Goal: Book appointment/travel/reservation

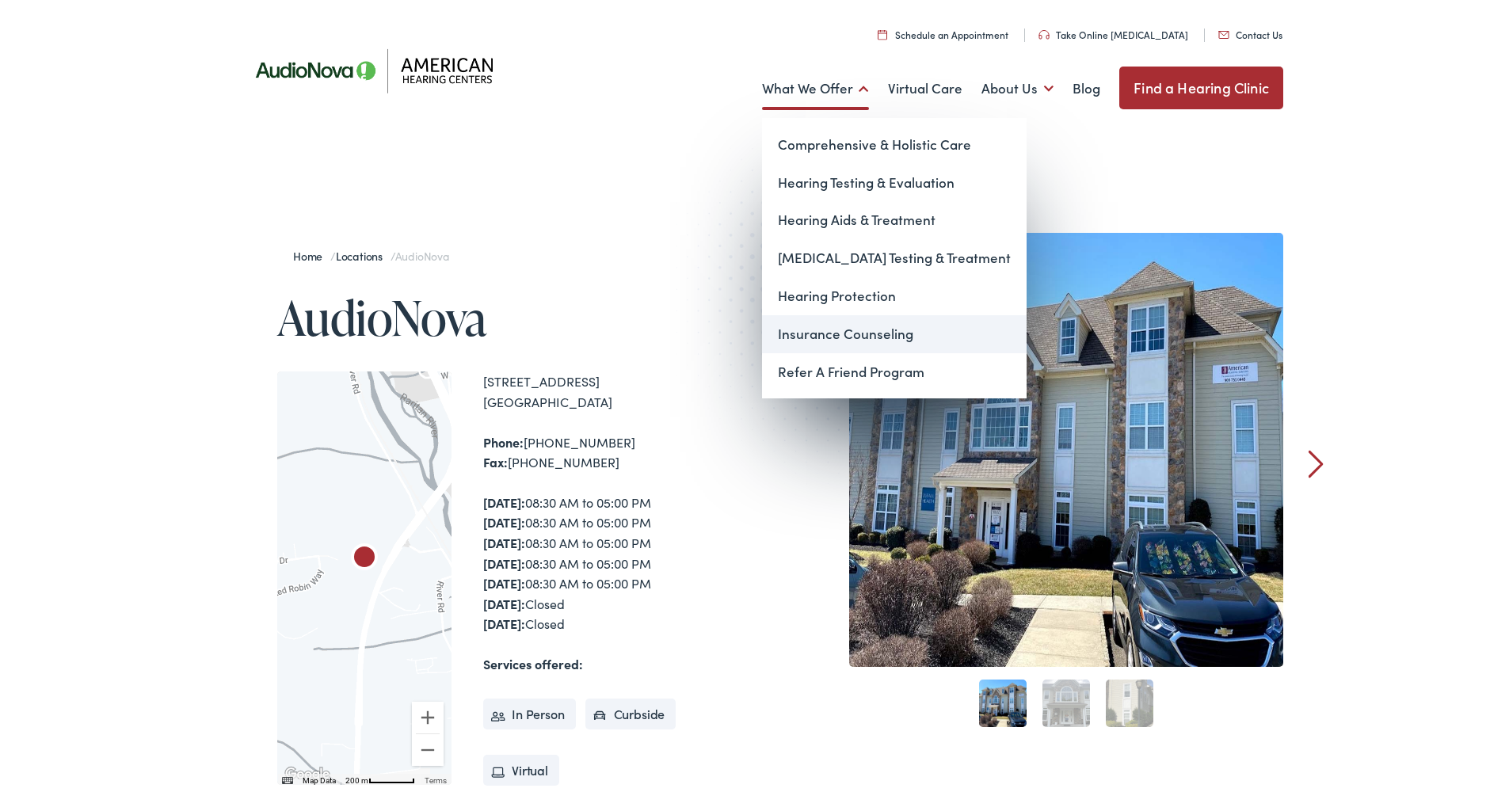
click at [819, 332] on link "Insurance Counseling" at bounding box center [894, 331] width 264 height 38
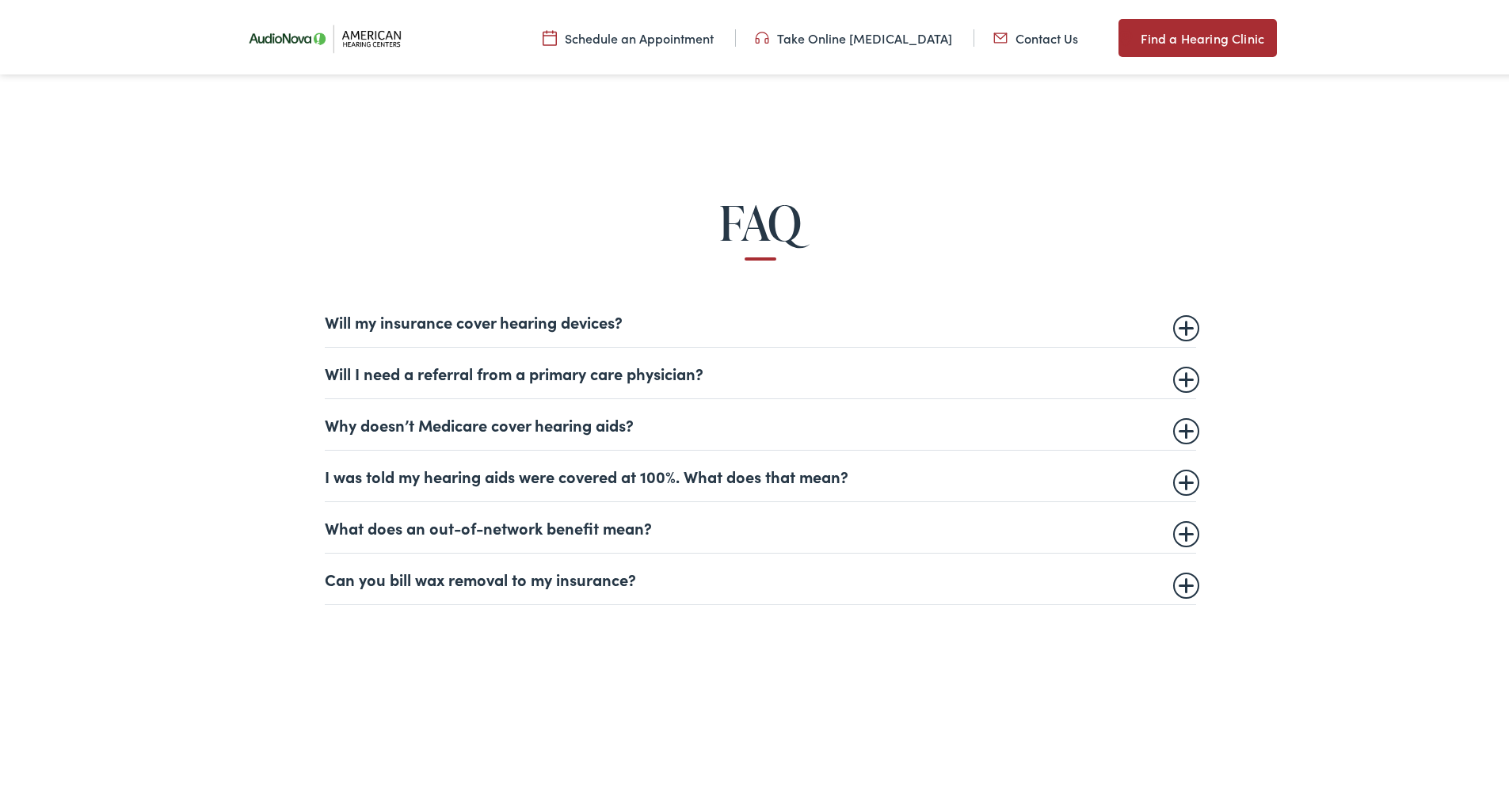
scroll to position [1036, 0]
click at [1183, 318] on summary "Will my insurance cover hearing devices?" at bounding box center [760, 317] width 871 height 19
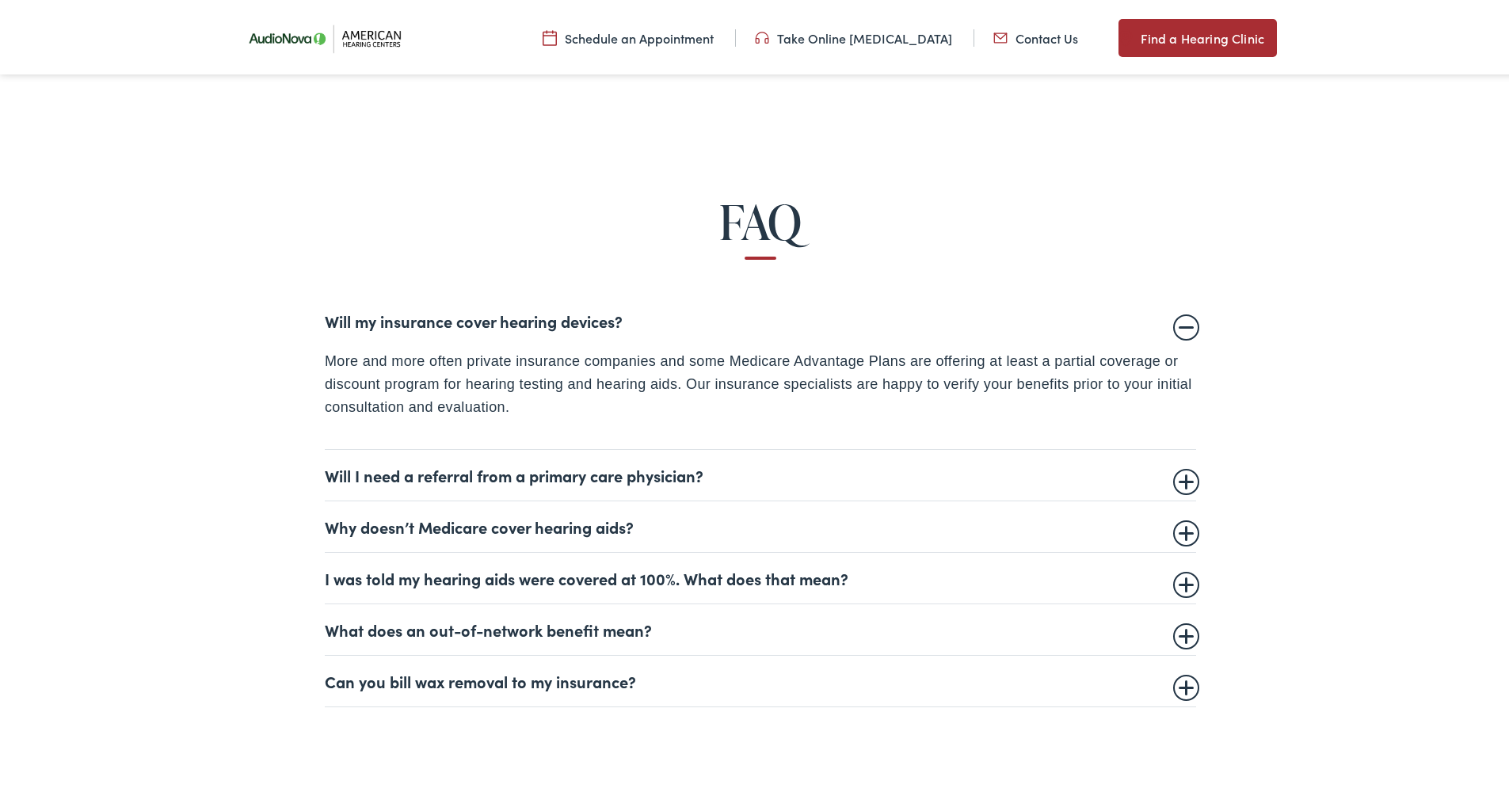
click at [1183, 318] on summary "Will my insurance cover hearing devices?" at bounding box center [760, 317] width 871 height 19
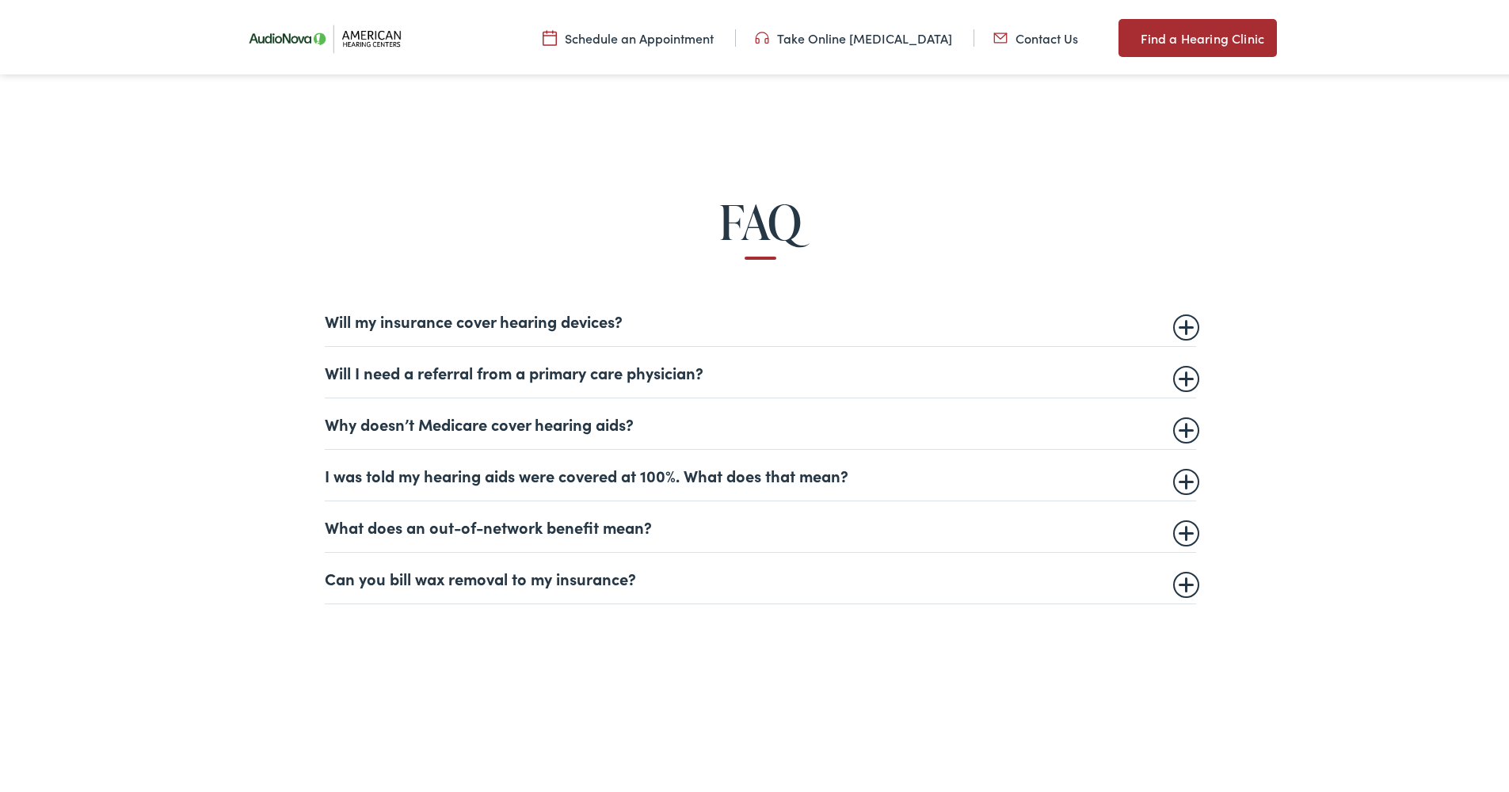
click at [1181, 474] on summary "I was told my hearing aids were covered at 100%. What does that mean?" at bounding box center [760, 471] width 871 height 19
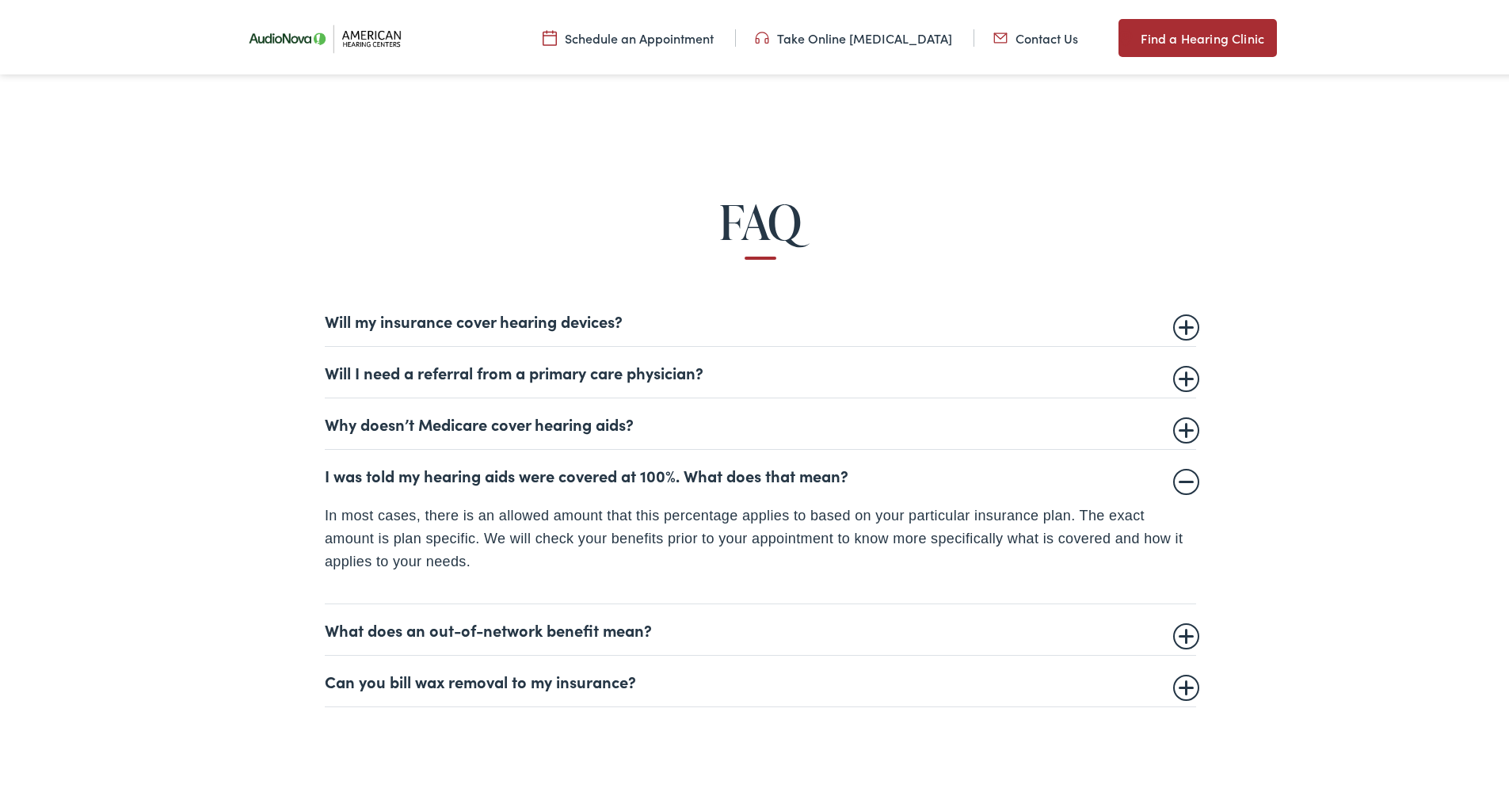
click at [1185, 473] on summary "I was told my hearing aids were covered at 100%. What does that mean?" at bounding box center [760, 471] width 871 height 19
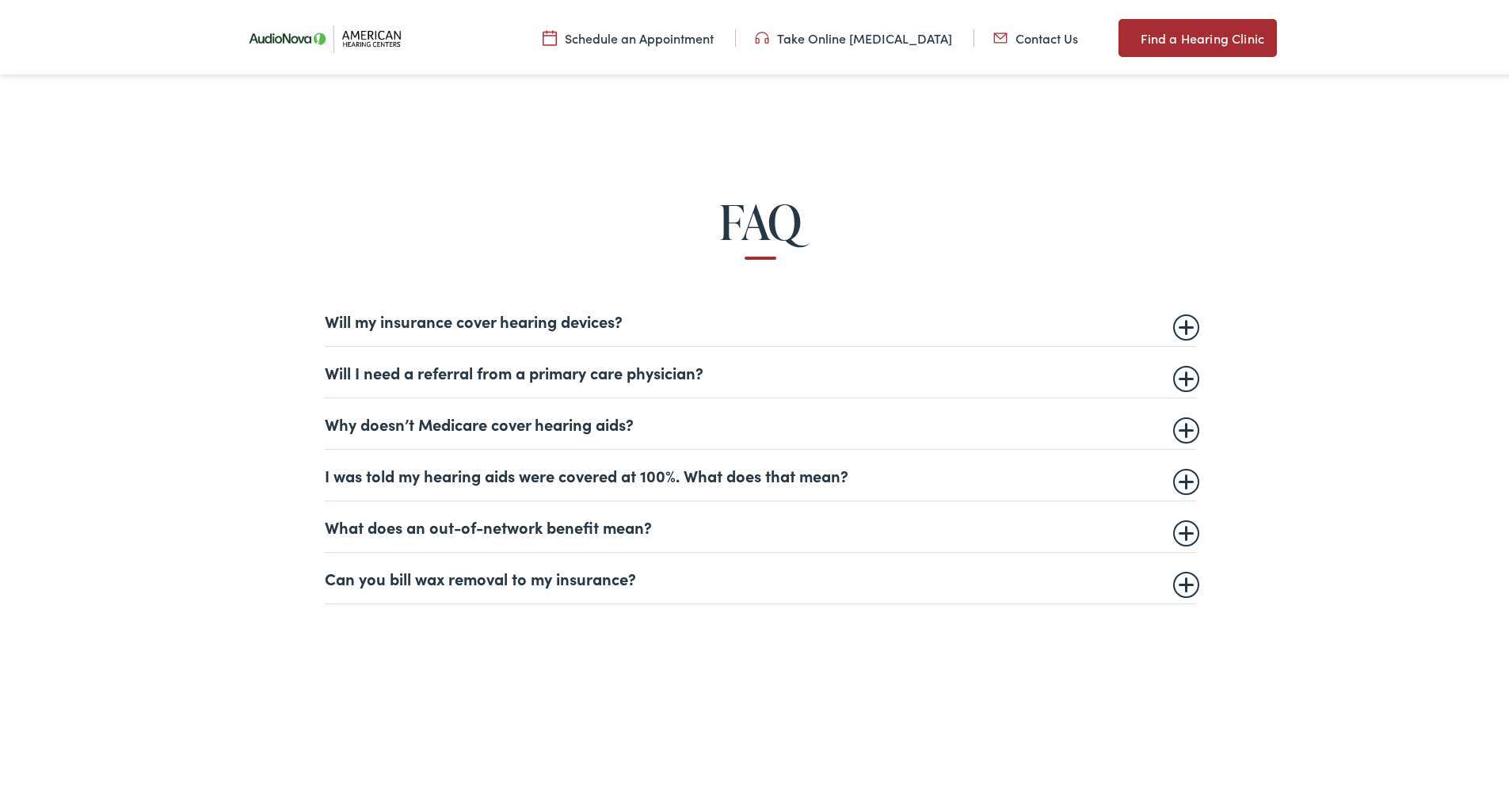
click at [624, 36] on link "Schedule an Appointment" at bounding box center [627, 34] width 171 height 17
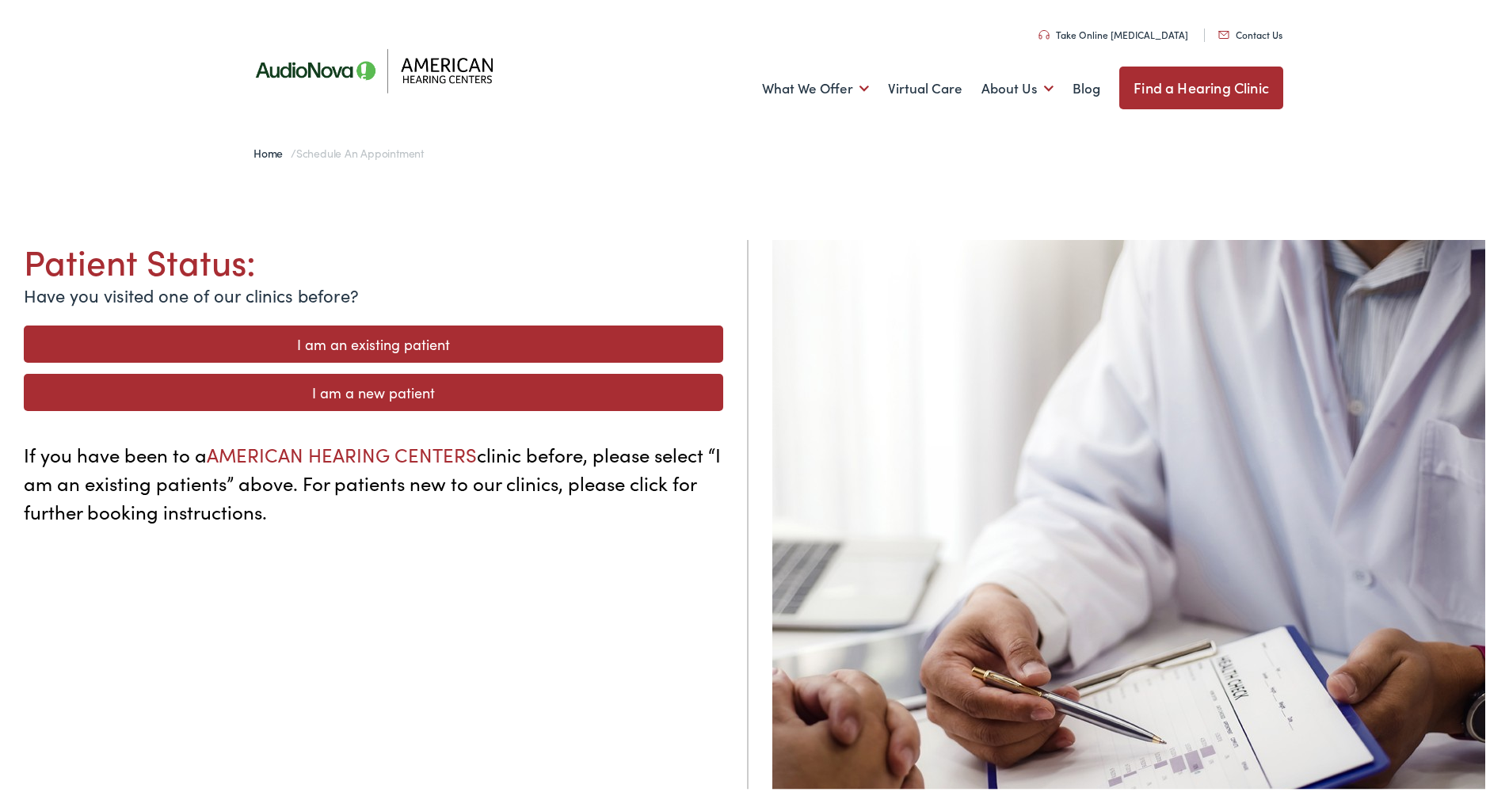
click at [423, 335] on link "I am an existing patient" at bounding box center [373, 340] width 699 height 37
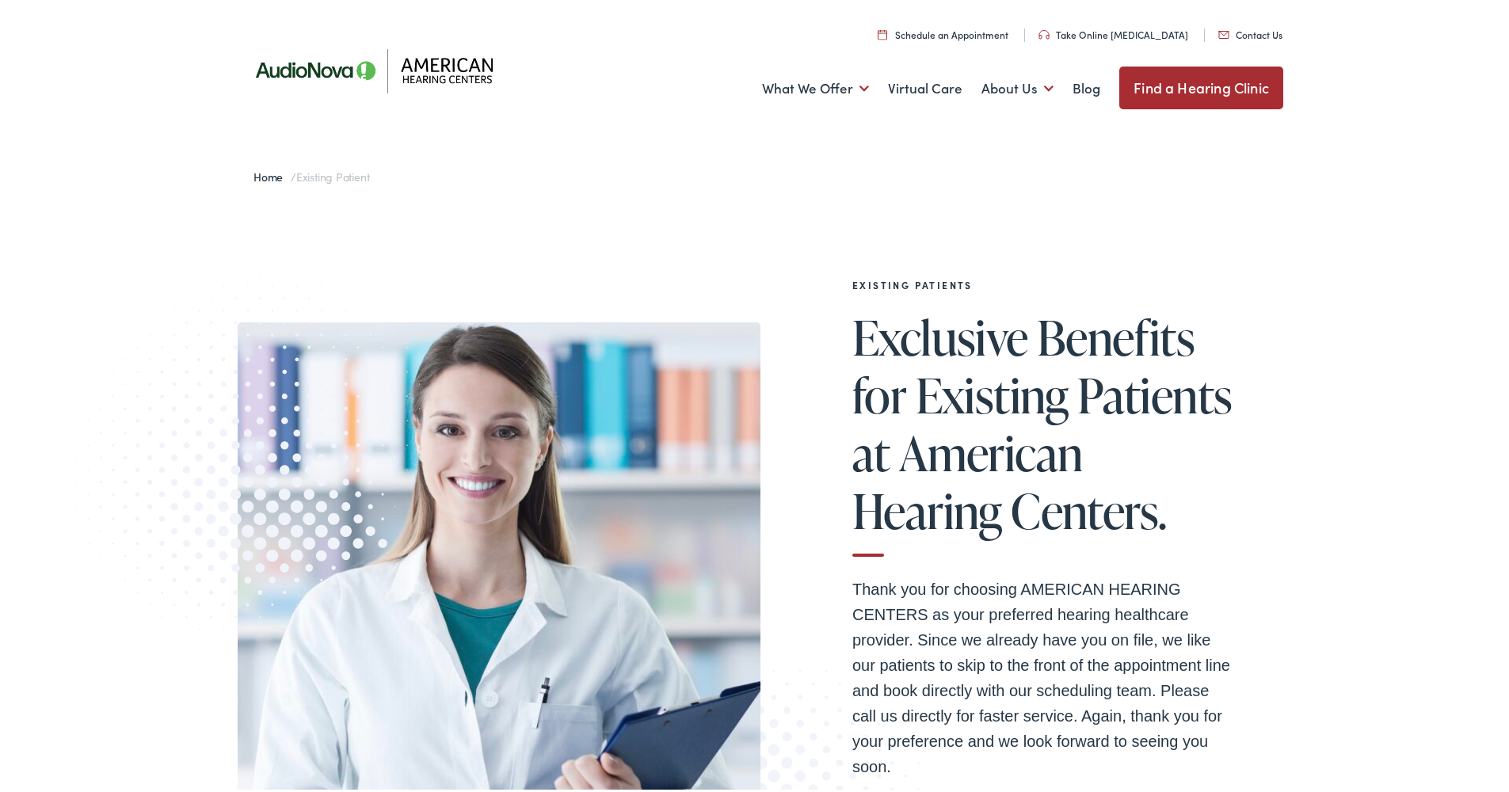
scroll to position [538, 0]
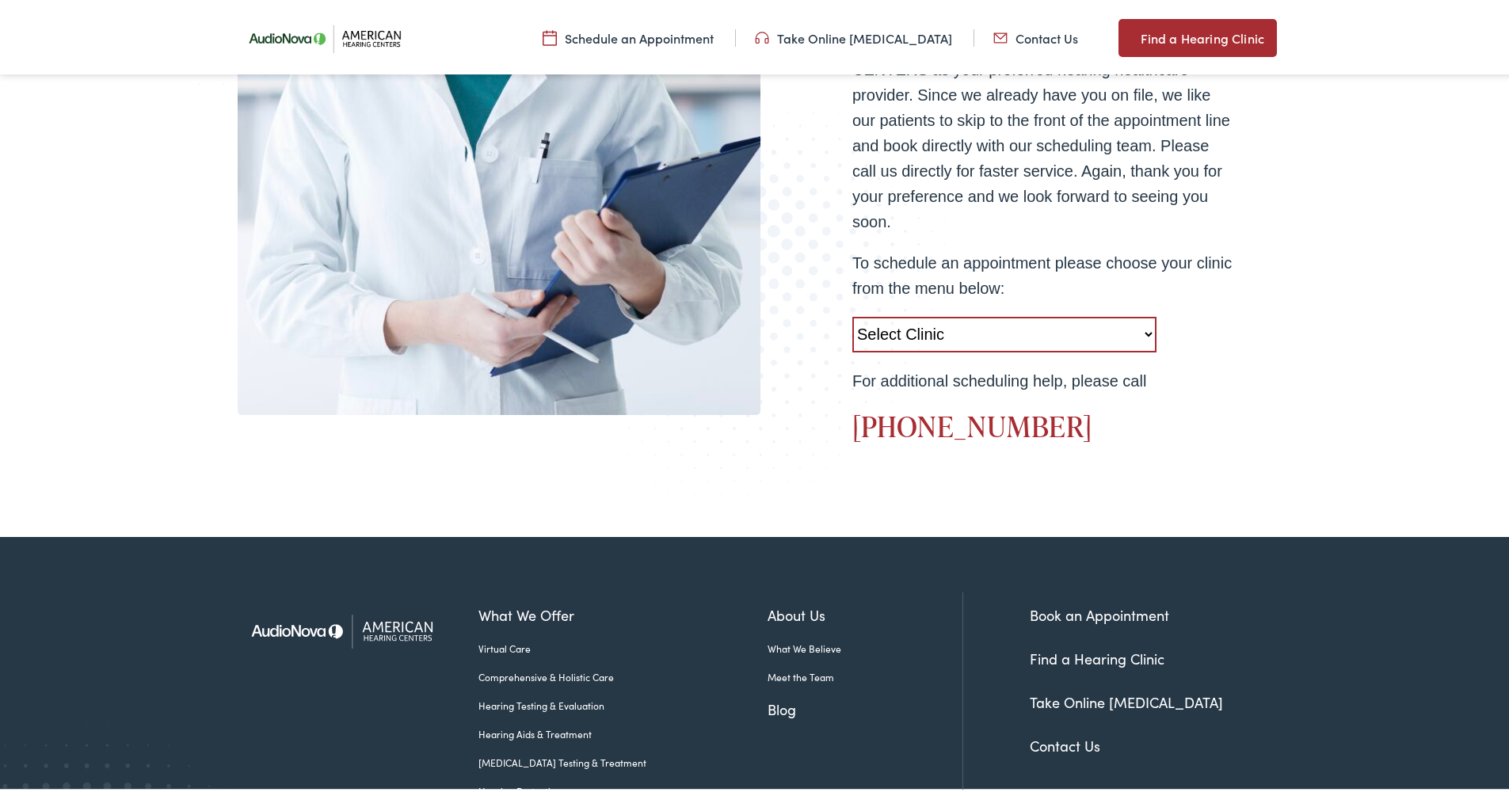
click at [1144, 330] on select "Select Clinic West Caldwell-NJ-American Hearing Centers 778 Bloomfield Avenue R…" at bounding box center [1004, 332] width 304 height 36
select select "https://americanhearing.alpacaaudiology.com/locations/flemington-nj/"
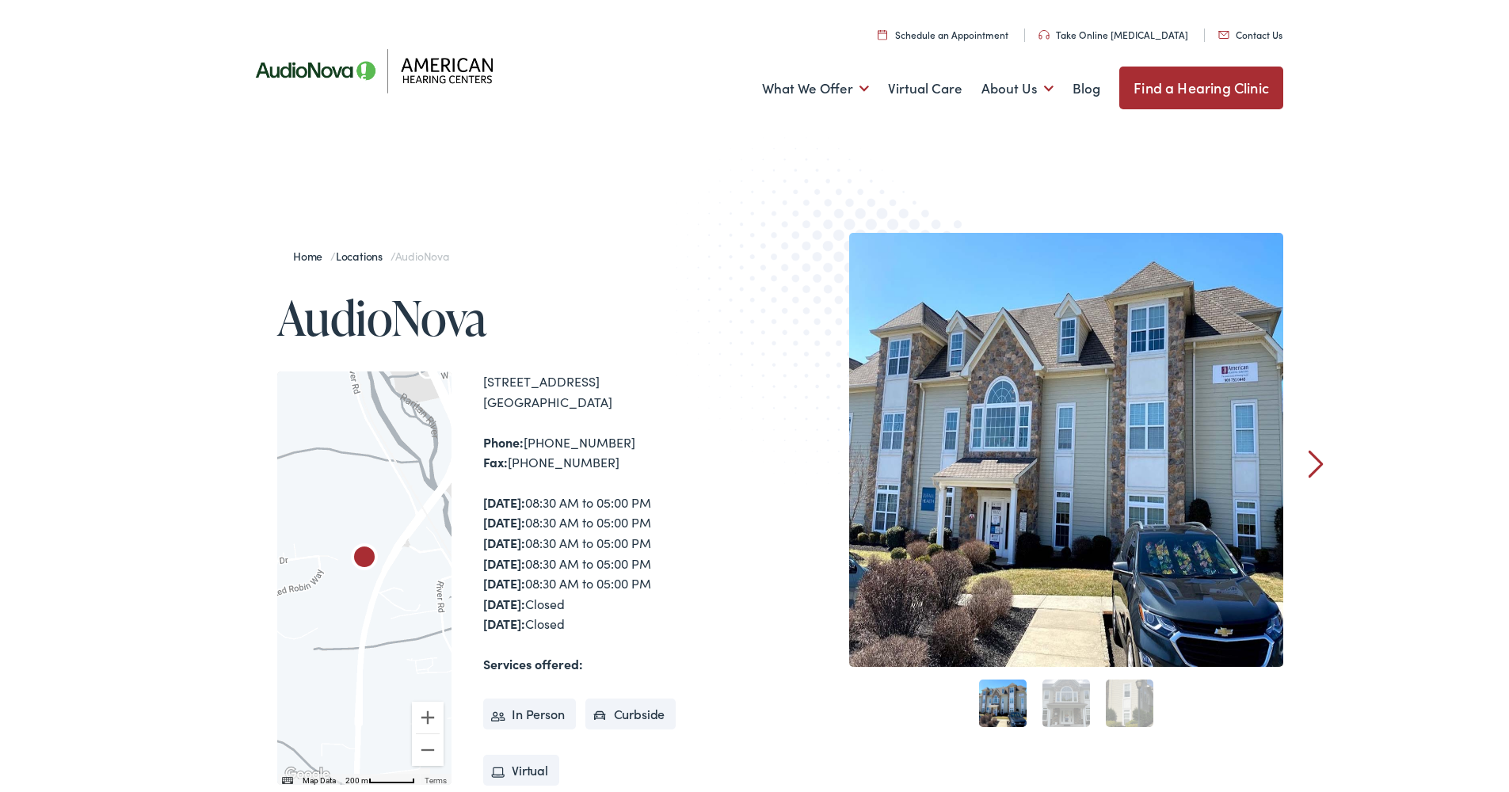
scroll to position [291, 0]
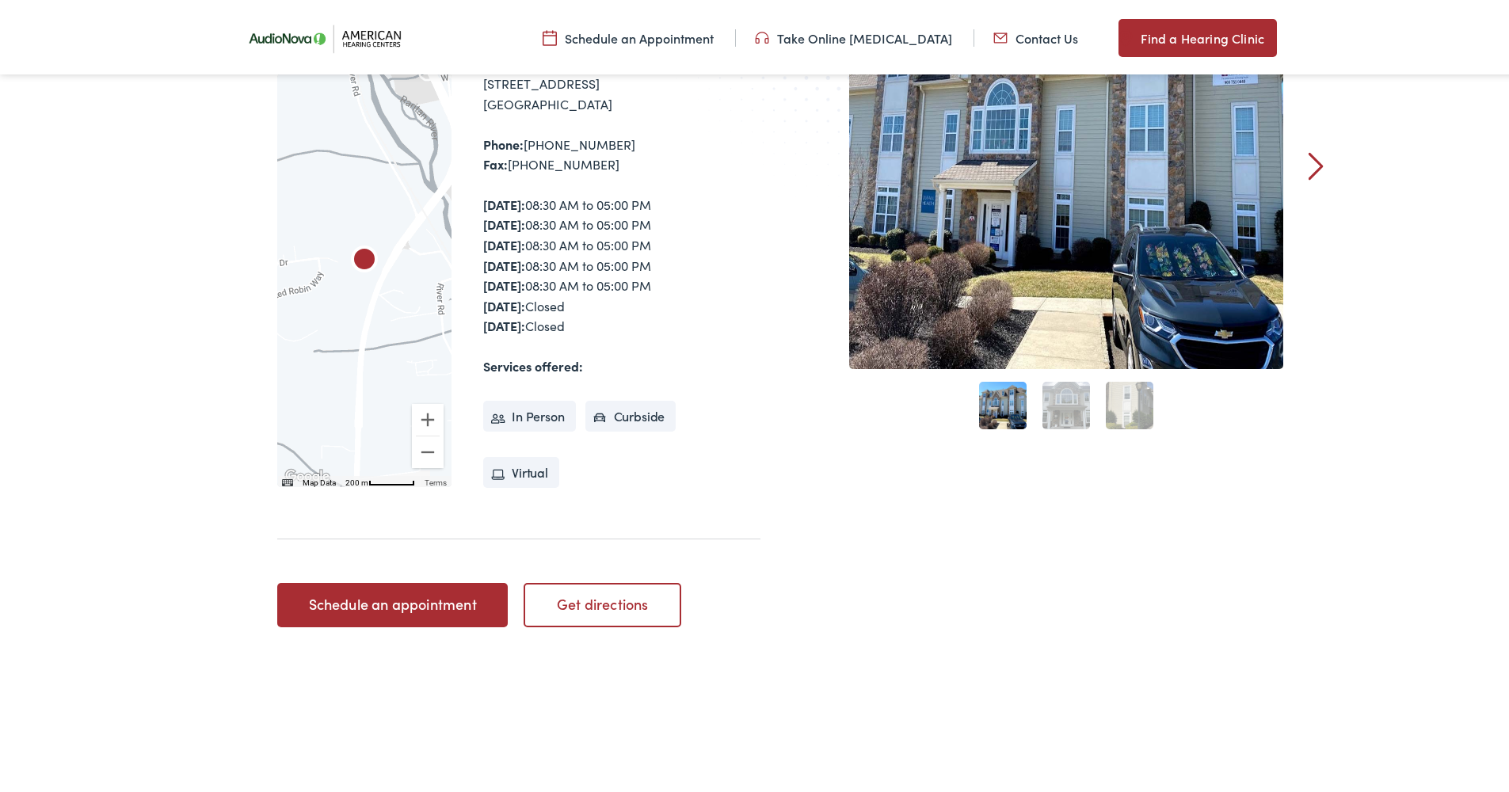
click at [379, 597] on link "Schedule an appointment" at bounding box center [392, 602] width 230 height 44
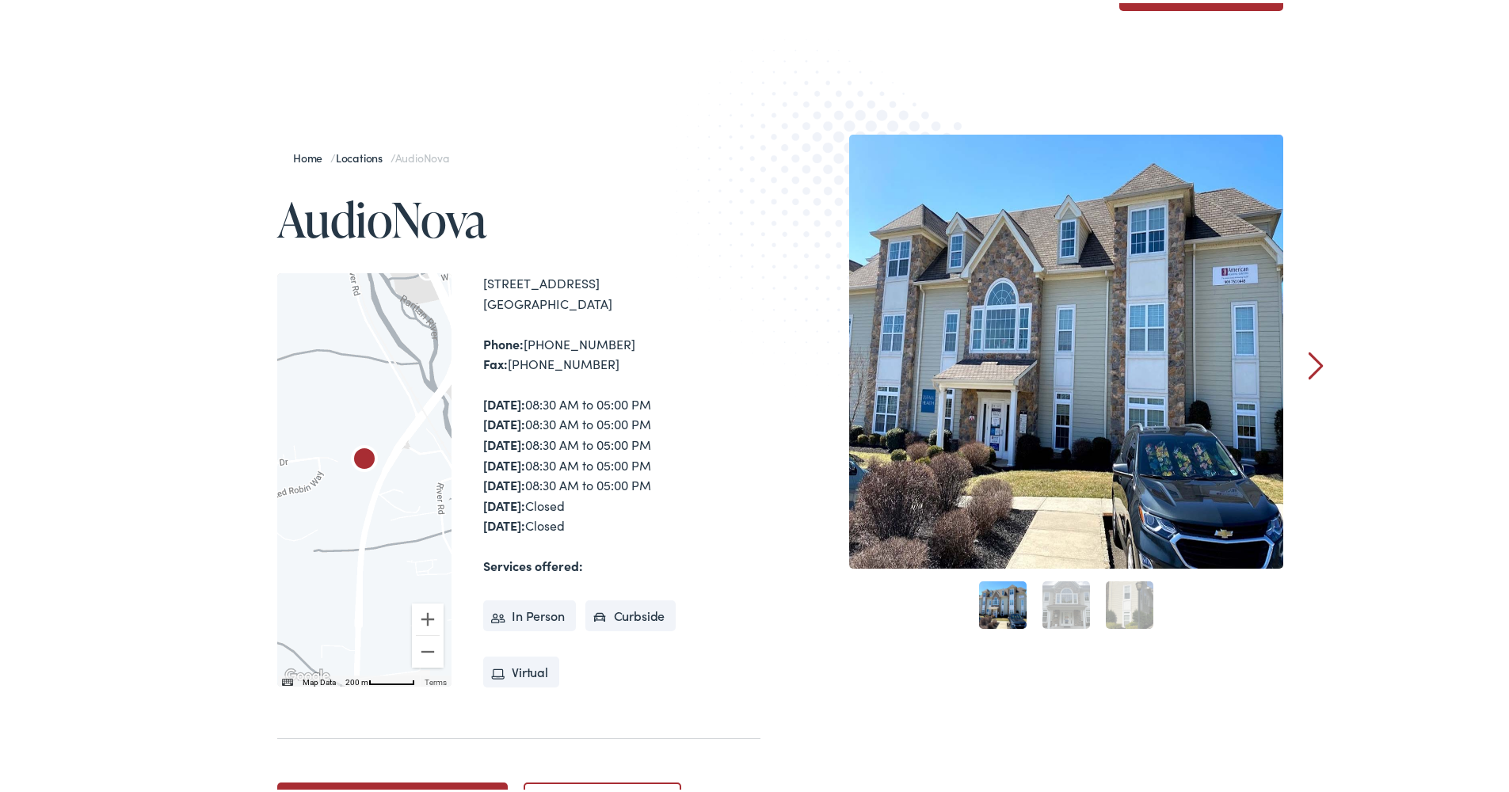
scroll to position [168, 0]
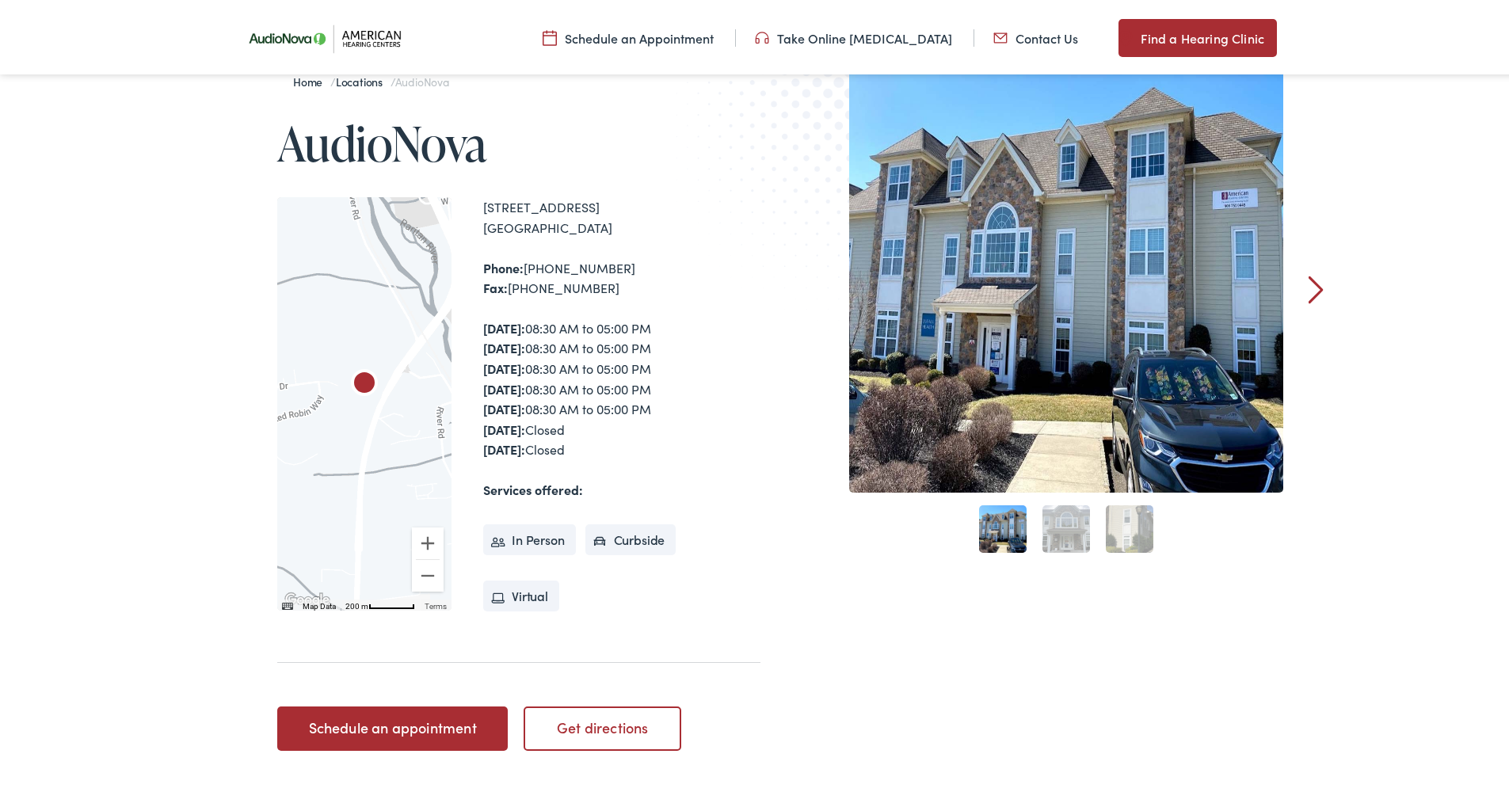
click at [407, 726] on link "Schedule an appointment" at bounding box center [392, 725] width 230 height 44
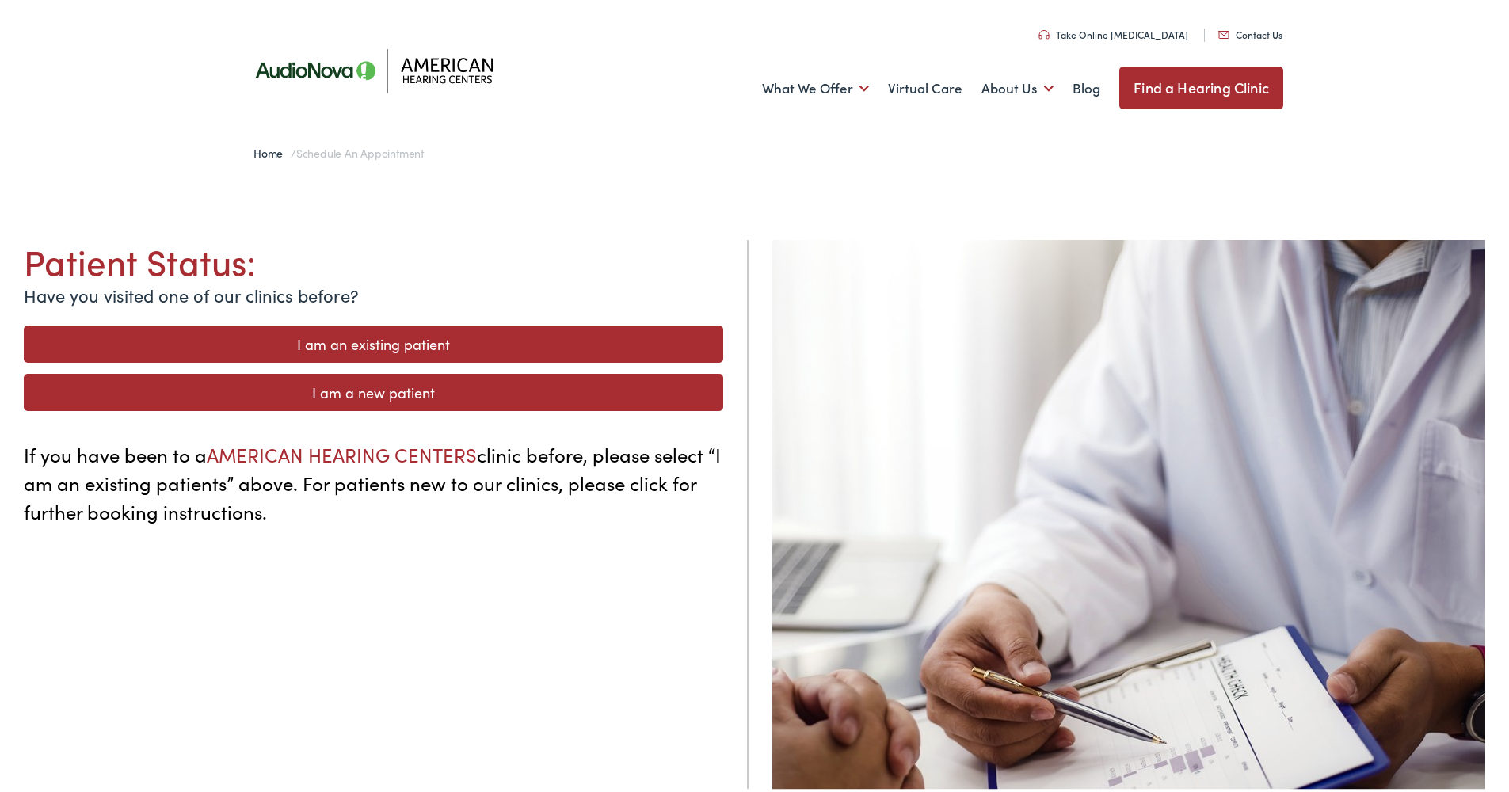
click at [403, 340] on link "I am an existing patient" at bounding box center [373, 340] width 699 height 37
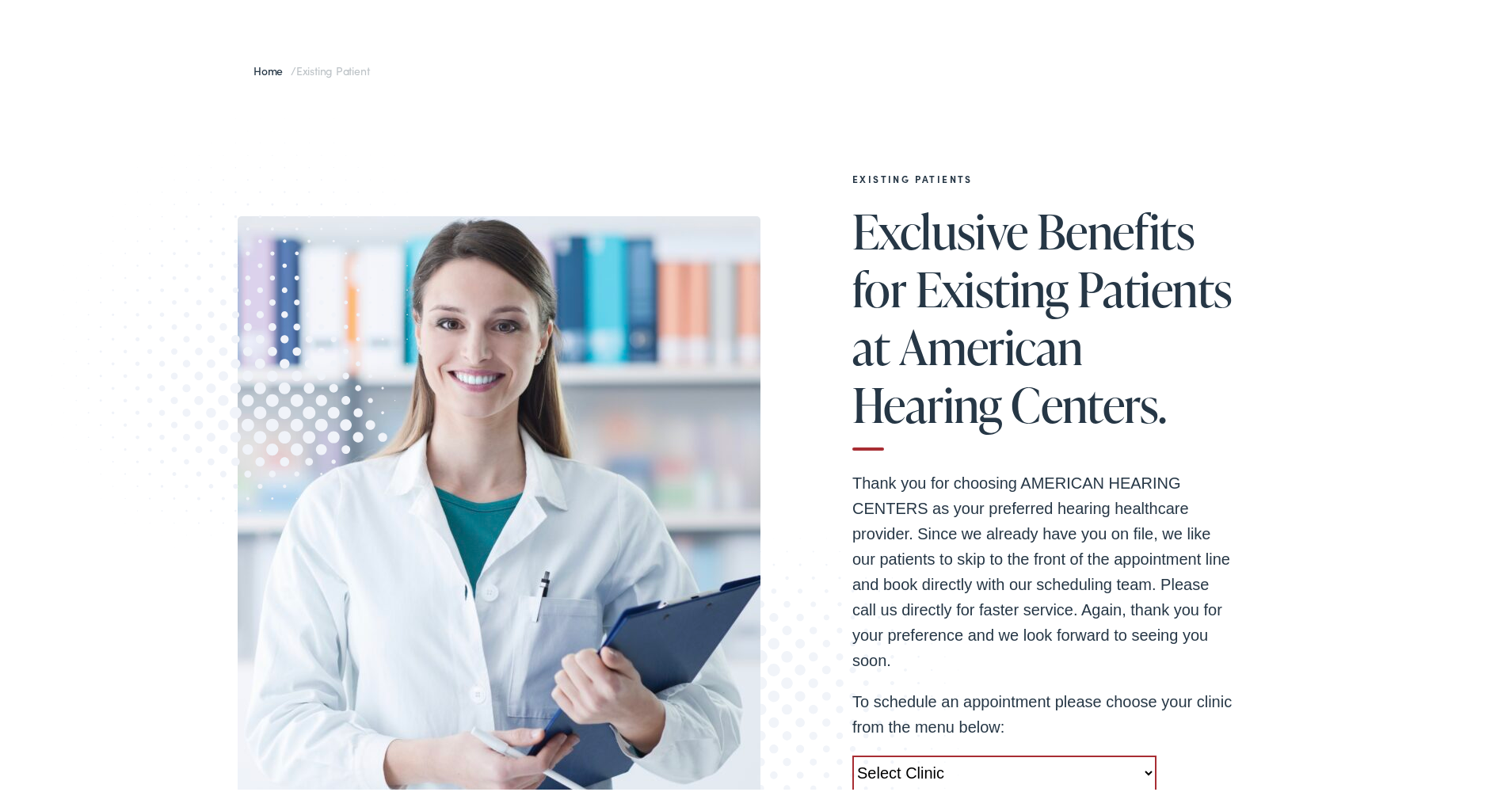
scroll to position [196, 0]
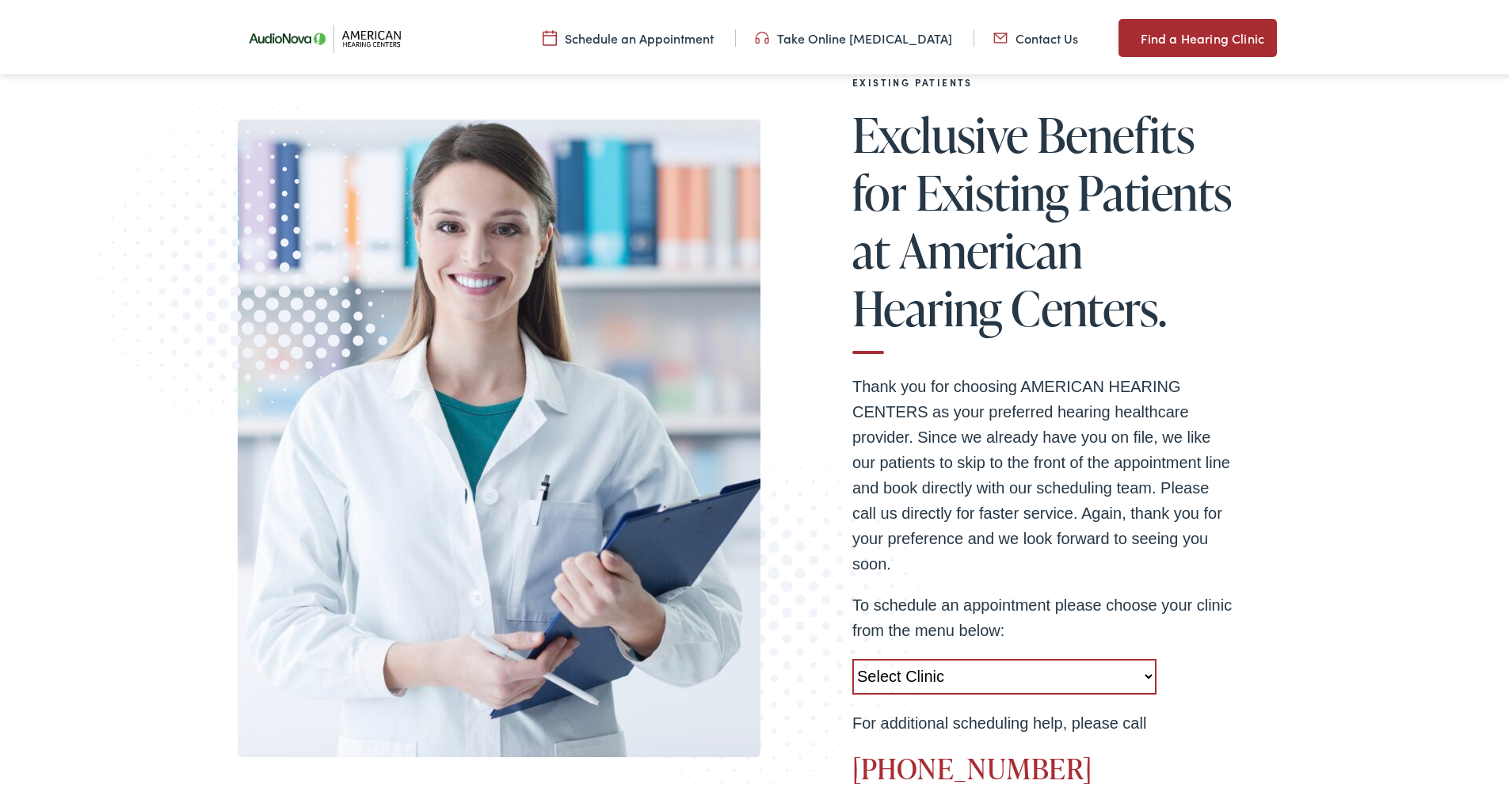
click at [371, 23] on img at bounding box center [329, 35] width 182 height 64
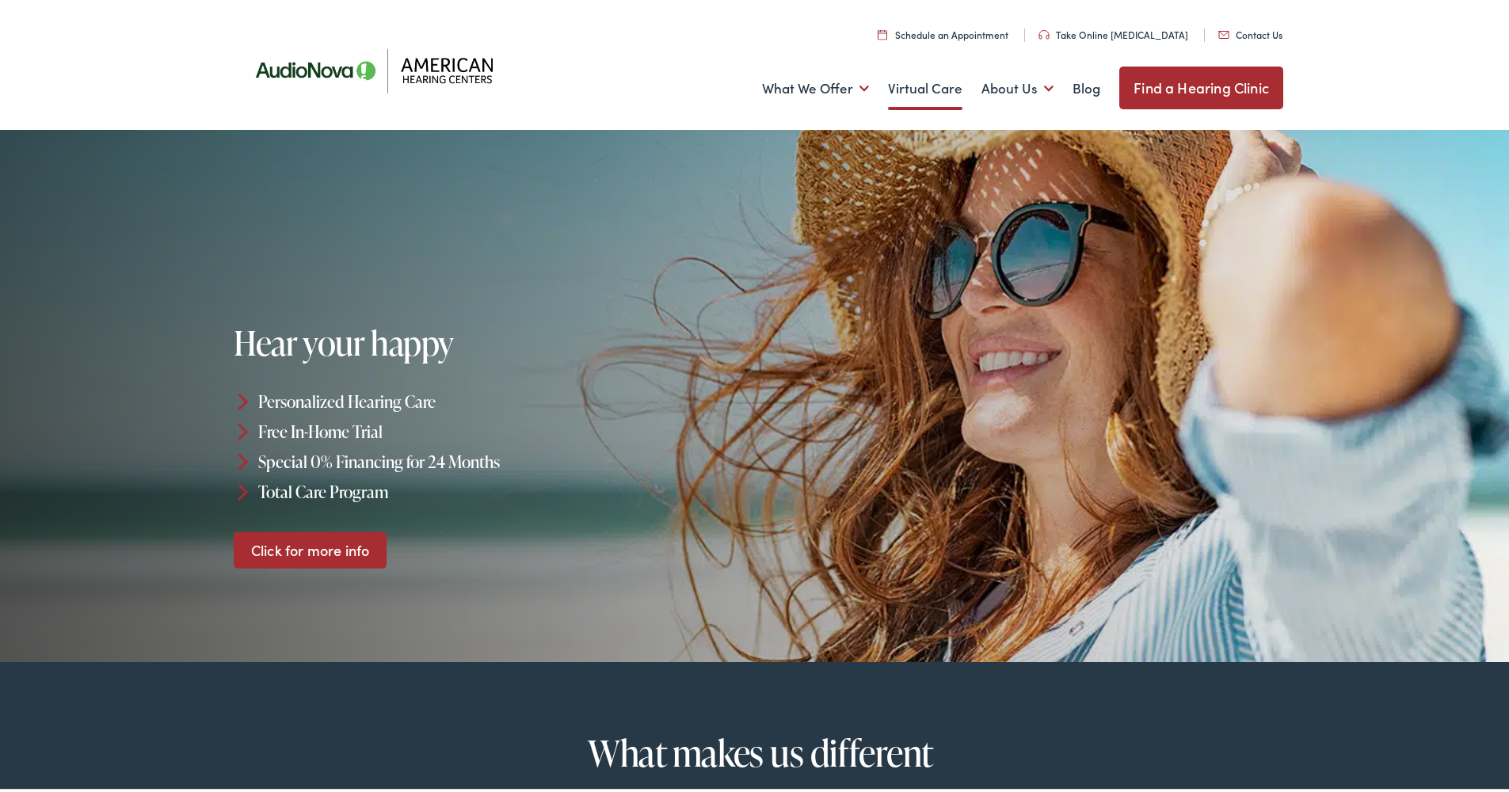
click at [940, 82] on link "Virtual Care" at bounding box center [925, 85] width 74 height 59
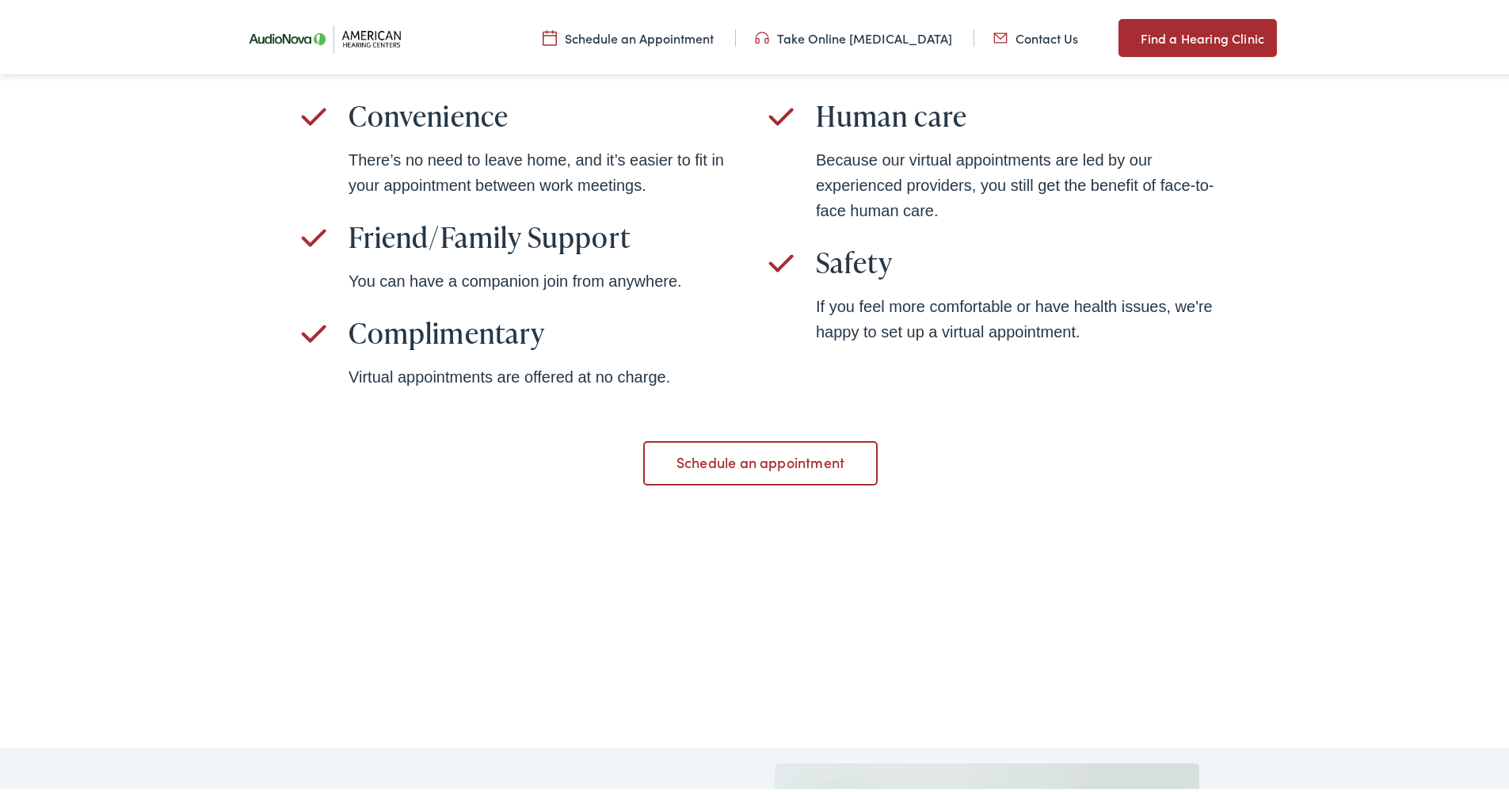
scroll to position [1128, 0]
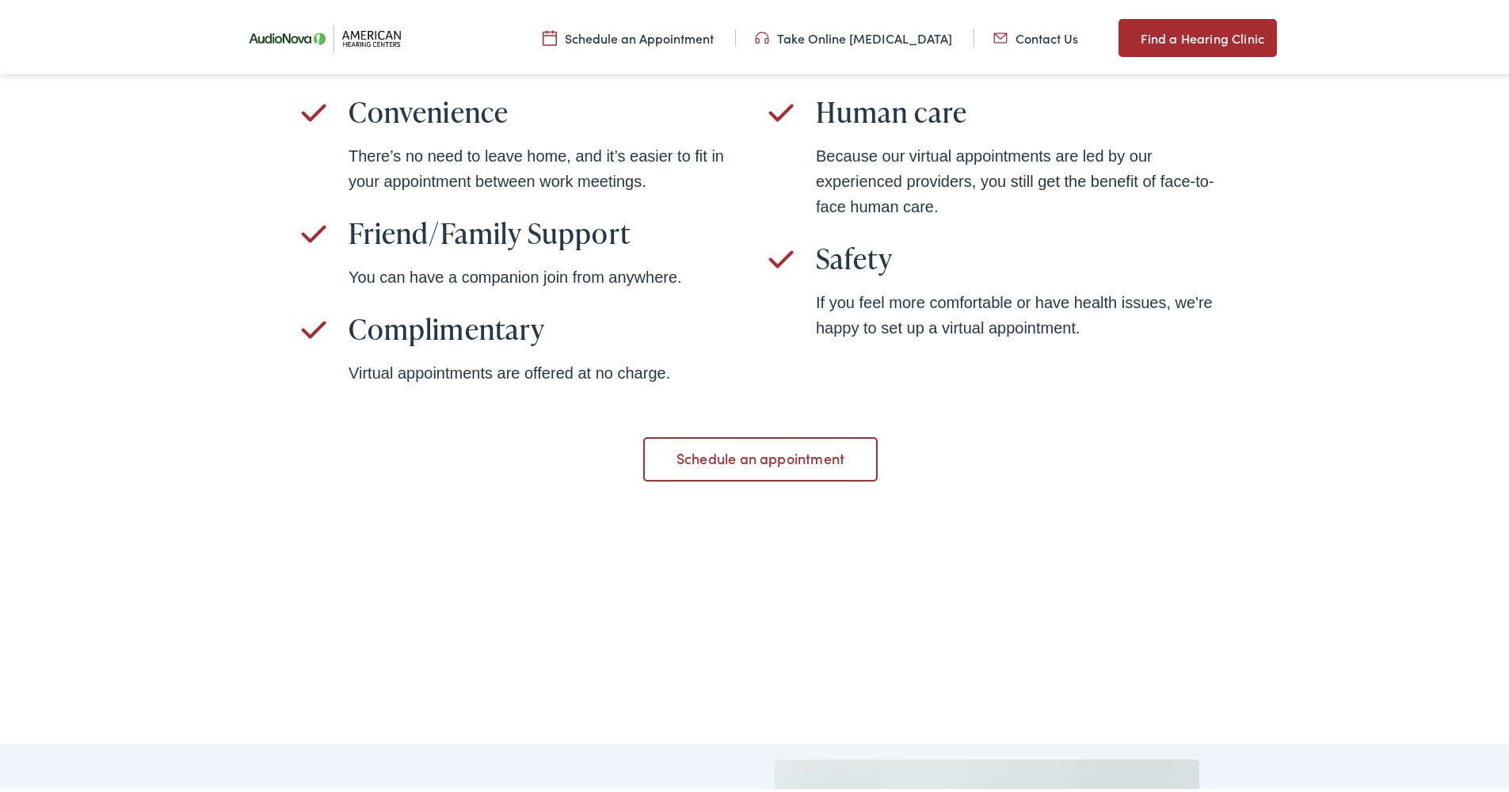
click at [724, 459] on link "Schedule an appointment" at bounding box center [760, 456] width 234 height 44
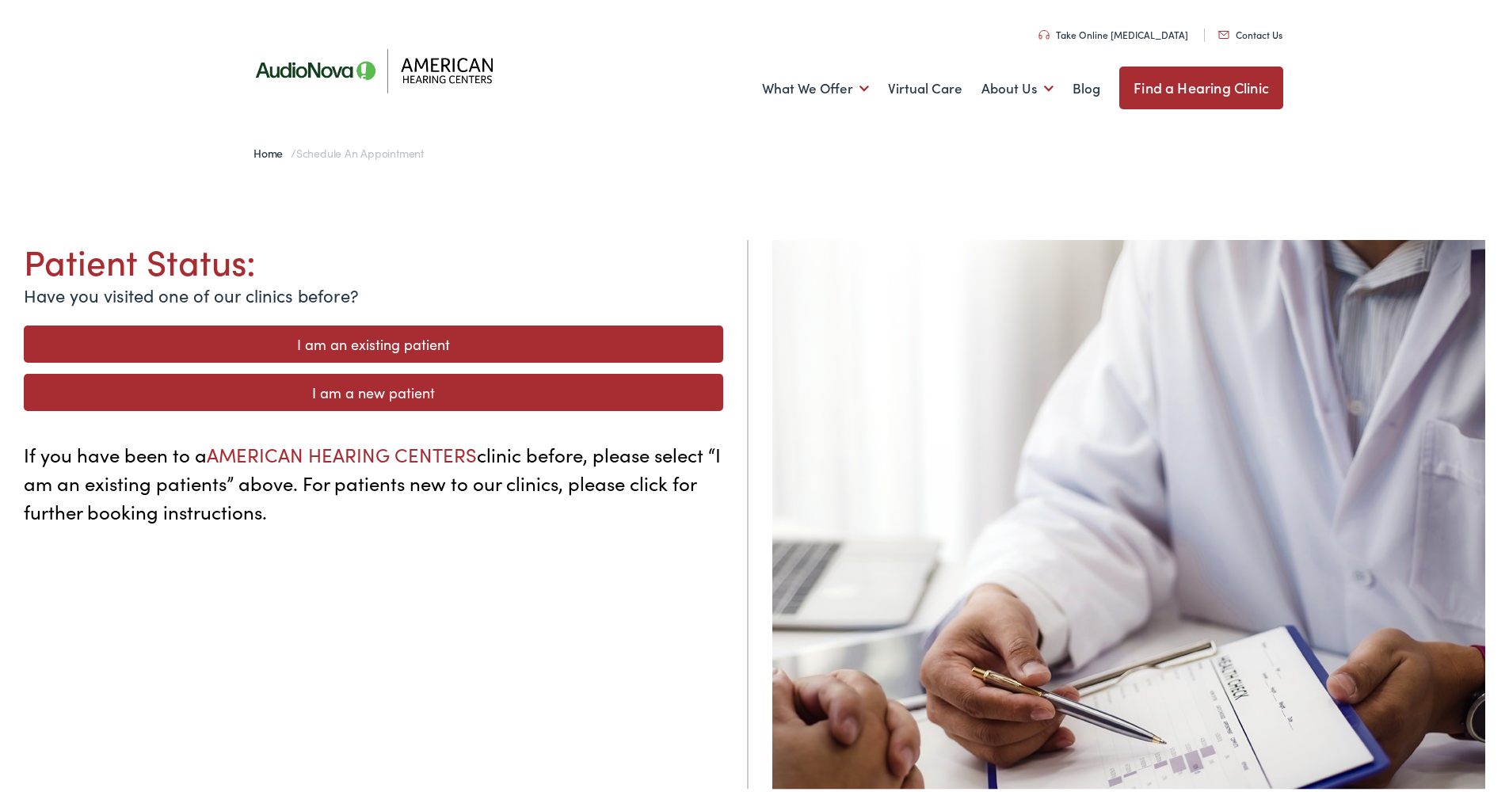
click at [382, 385] on link "I am a new patient" at bounding box center [373, 389] width 699 height 37
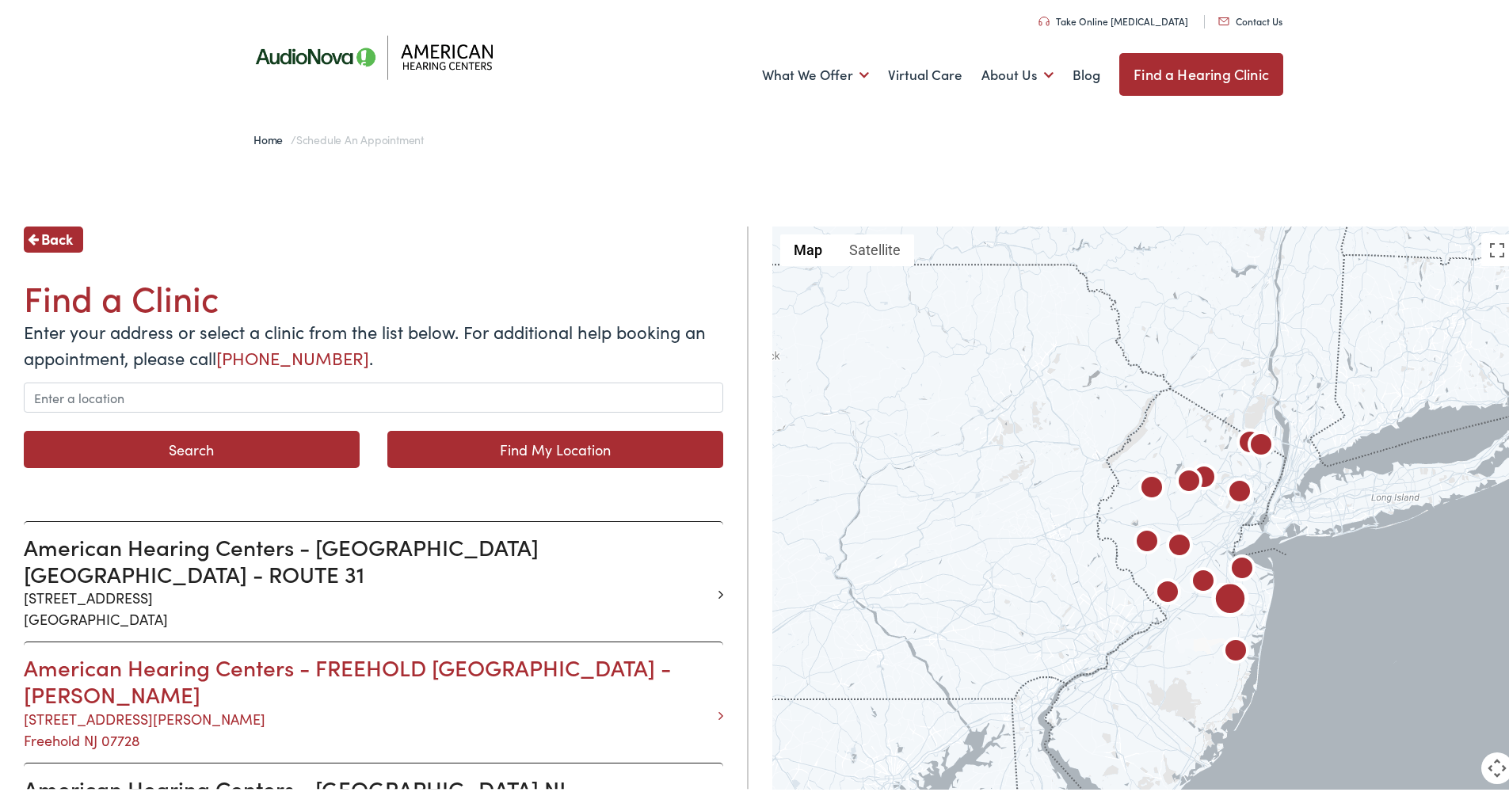
scroll to position [29, 0]
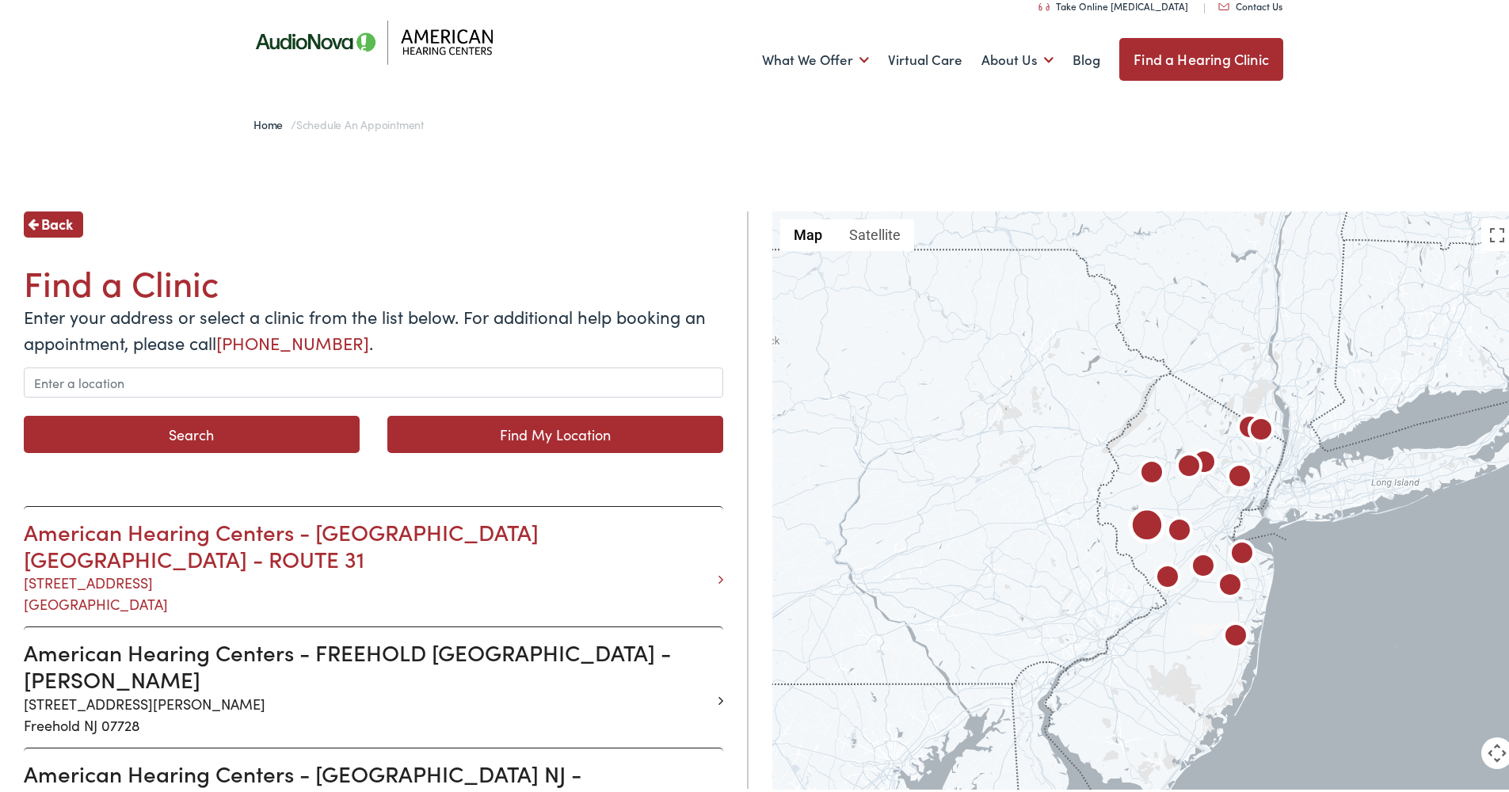
click at [448, 520] on h3 "American Hearing Centers - [GEOGRAPHIC_DATA] [GEOGRAPHIC_DATA] - ROUTE 31" at bounding box center [367, 542] width 687 height 53
